Goal: Task Accomplishment & Management: Use online tool/utility

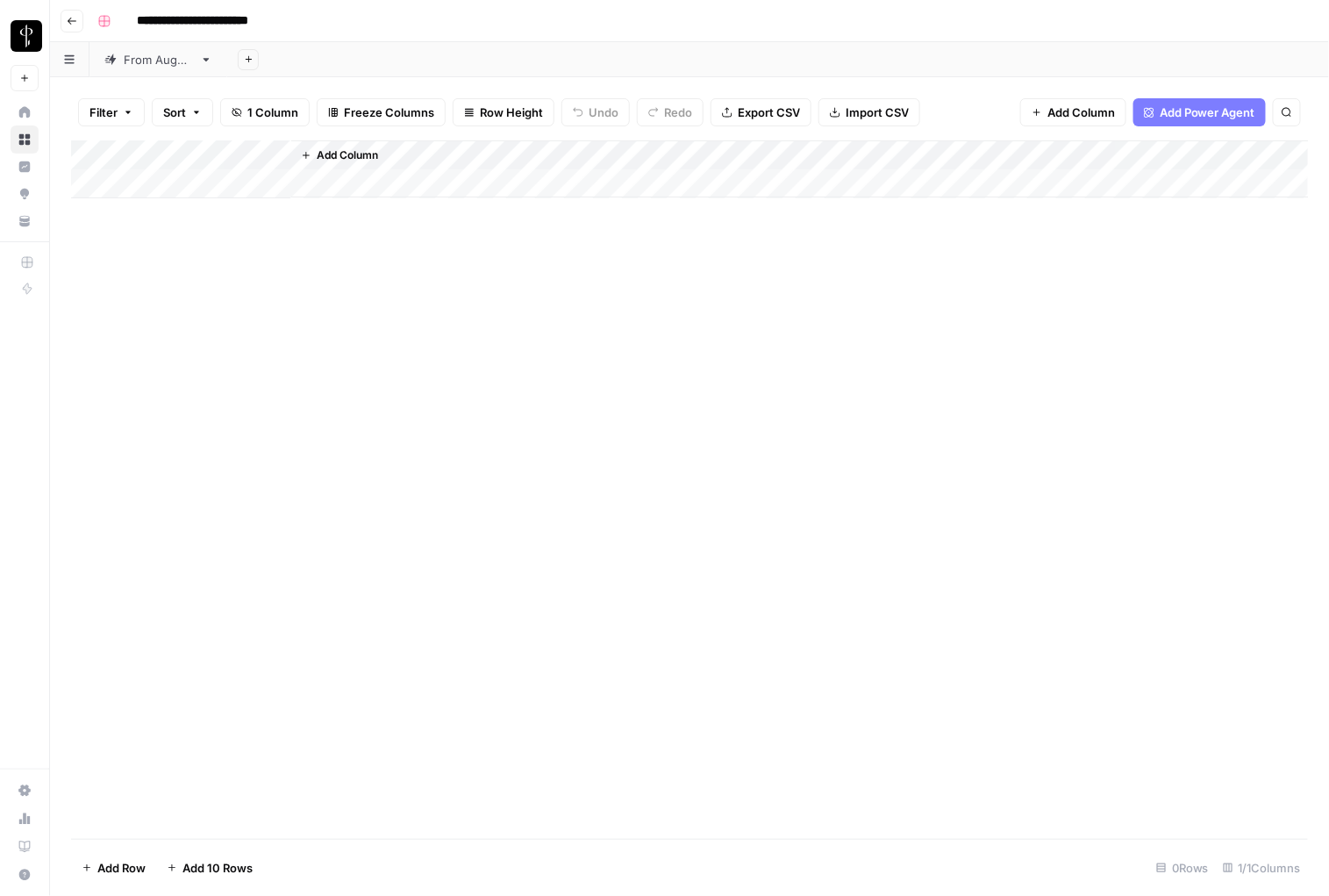
click at [153, 64] on div "From [DATE]" at bounding box center [158, 60] width 69 height 18
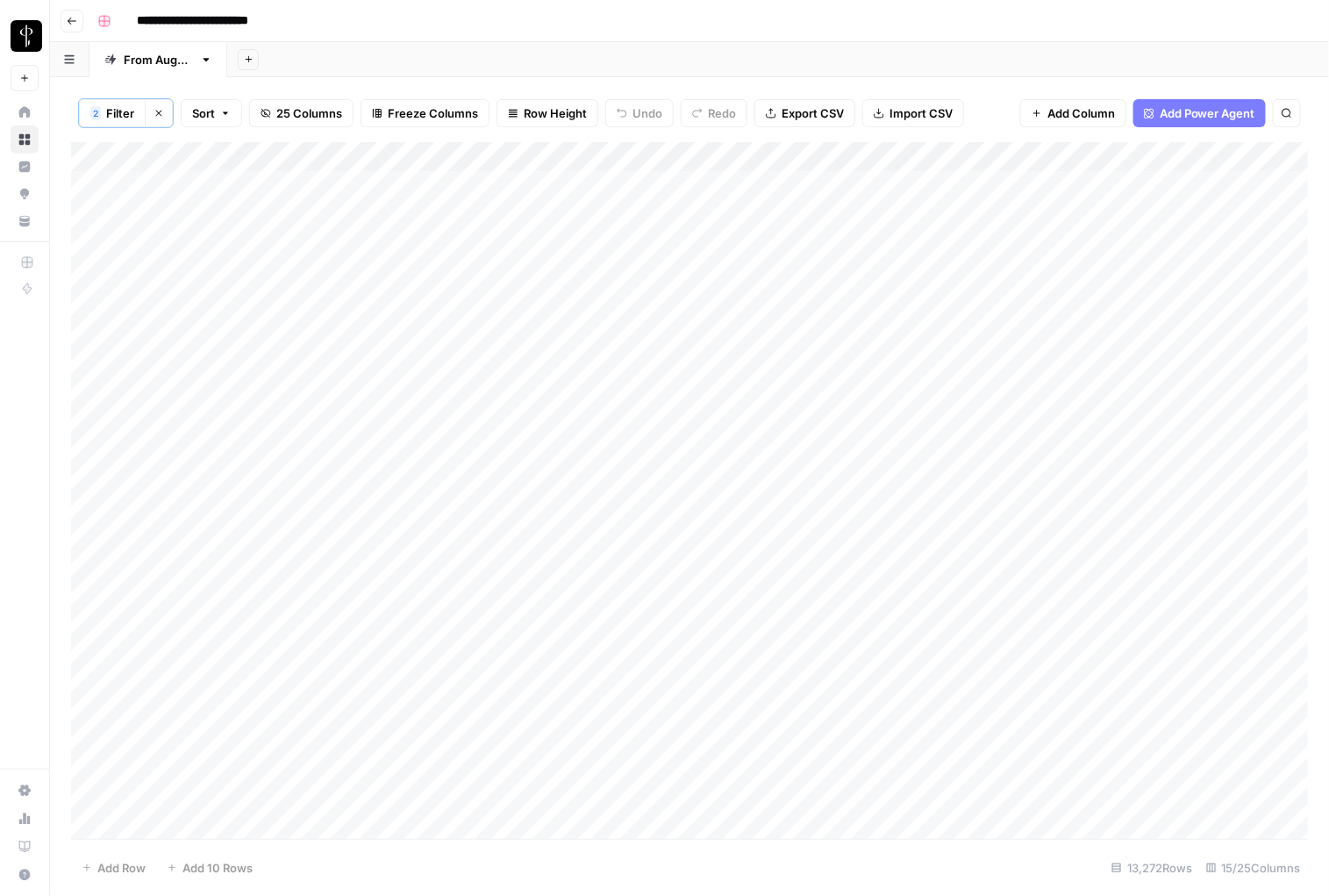
click at [207, 187] on div "Add Column" at bounding box center [690, 491] width 1237 height 699
click at [211, 472] on div "Add Column" at bounding box center [690, 491] width 1237 height 699
click at [332, 609] on div "Add Column" at bounding box center [690, 491] width 1237 height 699
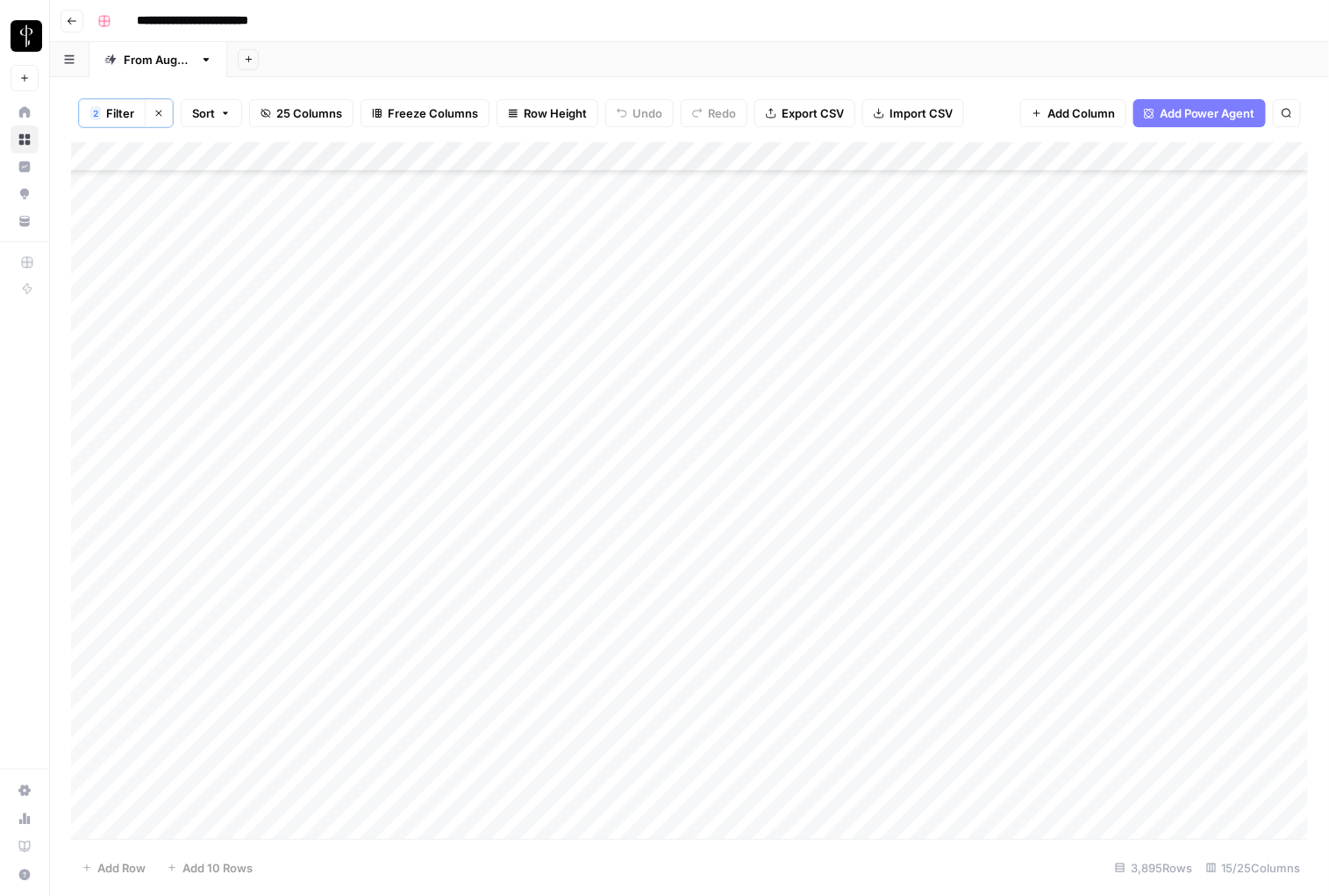
scroll to position [115500, 0]
click at [399, 802] on div "Add Column" at bounding box center [690, 491] width 1237 height 699
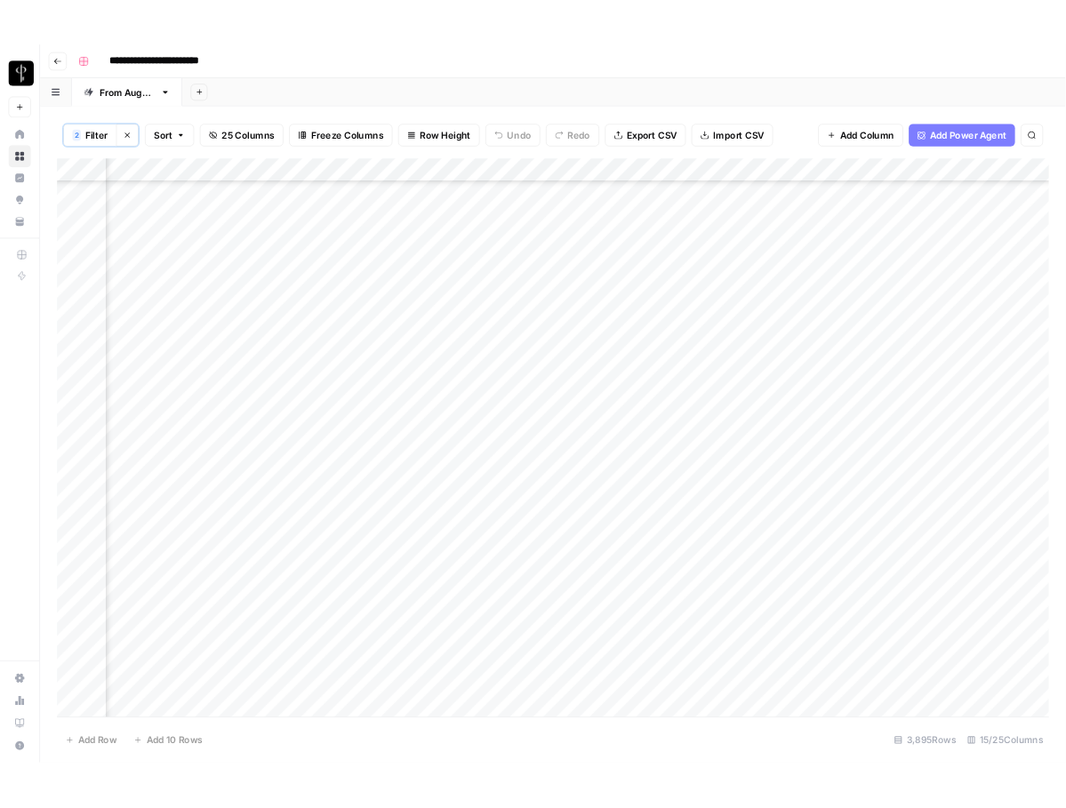
scroll to position [117047, 880]
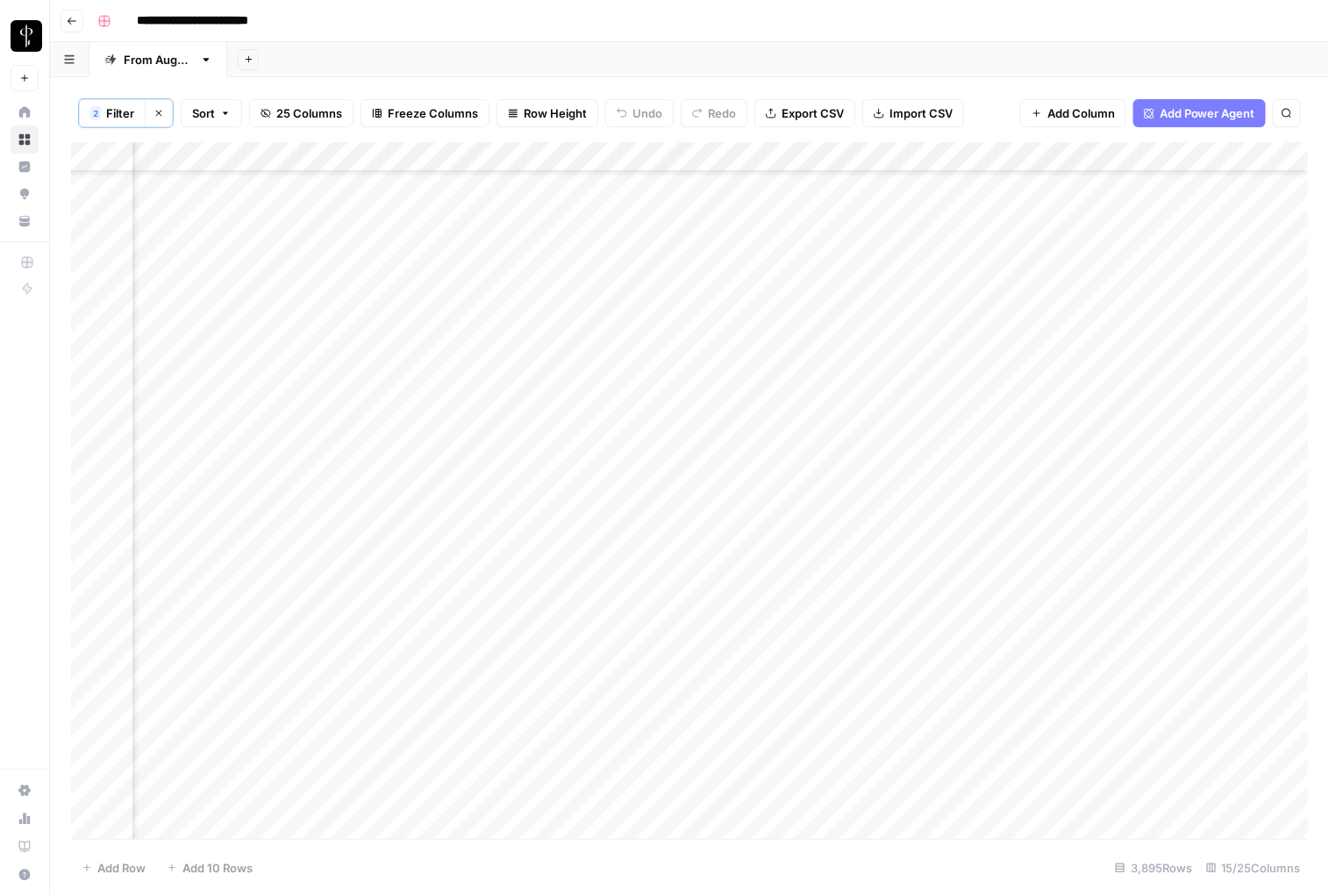
click at [1055, 826] on div "Add Column" at bounding box center [690, 491] width 1237 height 699
click at [762, 789] on div "Add Column" at bounding box center [690, 491] width 1237 height 699
click at [1034, 791] on div "Add Column" at bounding box center [690, 491] width 1237 height 699
